Goal: Task Accomplishment & Management: Use online tool/utility

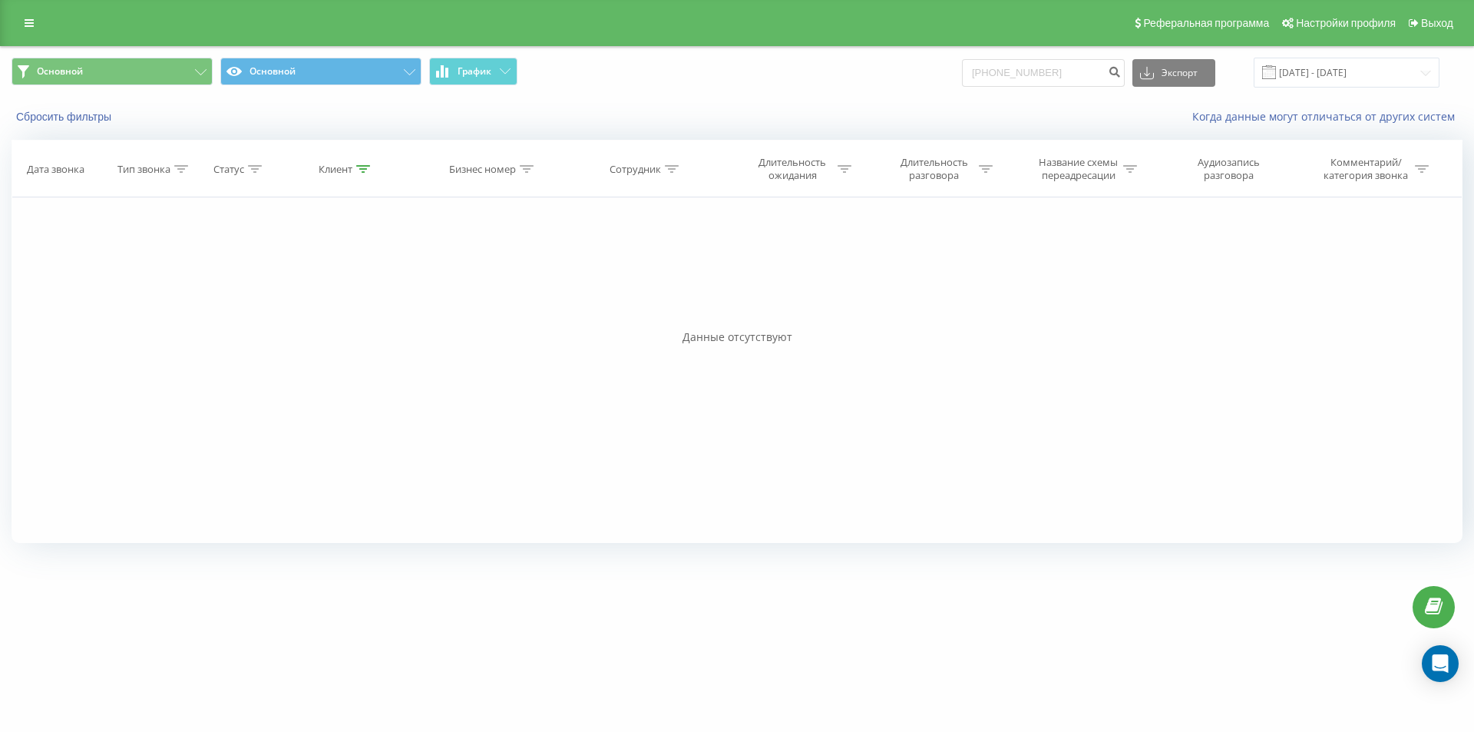
drag, startPoint x: 365, startPoint y: 167, endPoint x: 343, endPoint y: 219, distance: 56.5
click at [365, 167] on icon at bounding box center [363, 169] width 14 height 8
drag, startPoint x: 337, startPoint y: 279, endPoint x: 261, endPoint y: 266, distance: 77.1
click at [261, 266] on div "Фильтровать по условию Равно Введите значение Отмена OK Фильтровать по условию …" at bounding box center [737, 369] width 1451 height 345
click at [395, 303] on span "OK" at bounding box center [378, 309] width 43 height 24
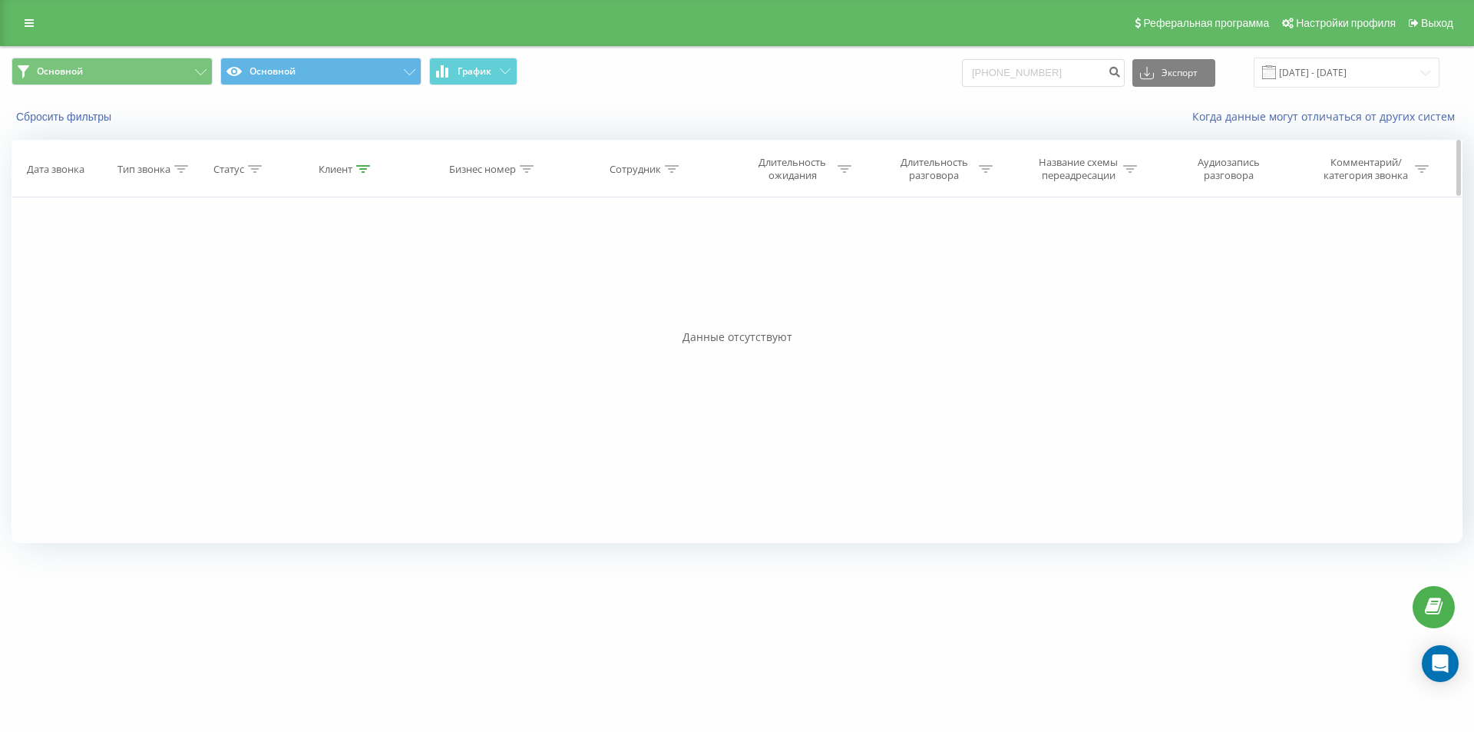
click at [364, 165] on icon at bounding box center [363, 169] width 14 height 8
click at [323, 306] on button "Отмена" at bounding box center [311, 309] width 65 height 19
click at [344, 165] on div "Клиент" at bounding box center [336, 169] width 34 height 13
drag, startPoint x: 349, startPoint y: 284, endPoint x: 268, endPoint y: 279, distance: 81.6
click at [268, 279] on div "Фильтровать по условию Содержит +380997545736 Отмена OK" at bounding box center [346, 266] width 167 height 138
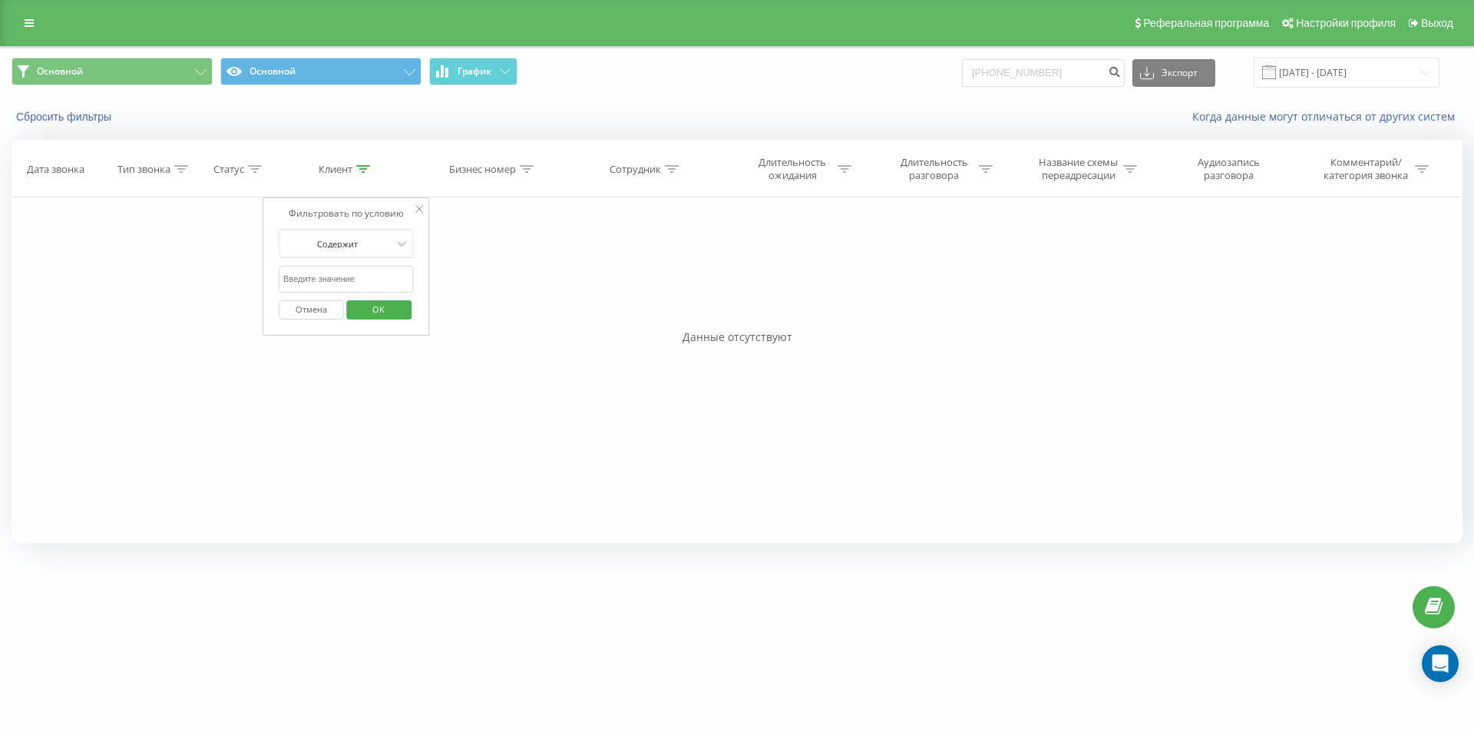
drag, startPoint x: 388, startPoint y: 309, endPoint x: 382, endPoint y: 301, distance: 10.4
click at [386, 306] on span "OK" at bounding box center [378, 309] width 43 height 24
click at [33, 18] on icon at bounding box center [29, 23] width 9 height 11
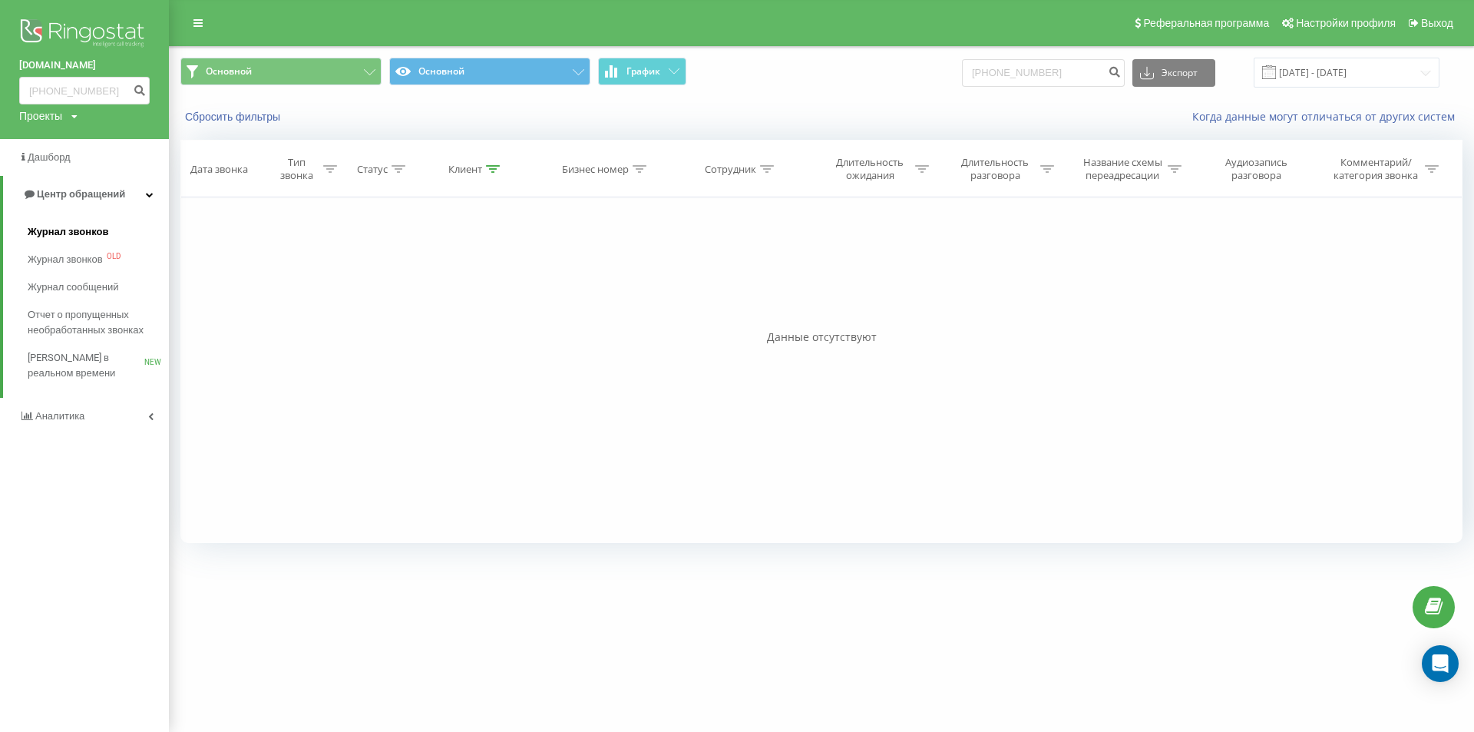
click at [67, 230] on span "Журнал звонков" at bounding box center [68, 231] width 81 height 15
